Goal: Go to known website: Access a specific website the user already knows

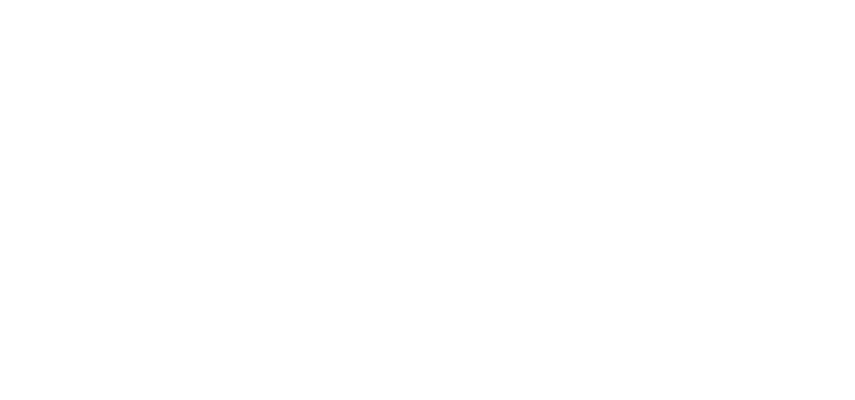
click at [414, 304] on main at bounding box center [427, 200] width 855 height 400
